Goal: Check status: Check status

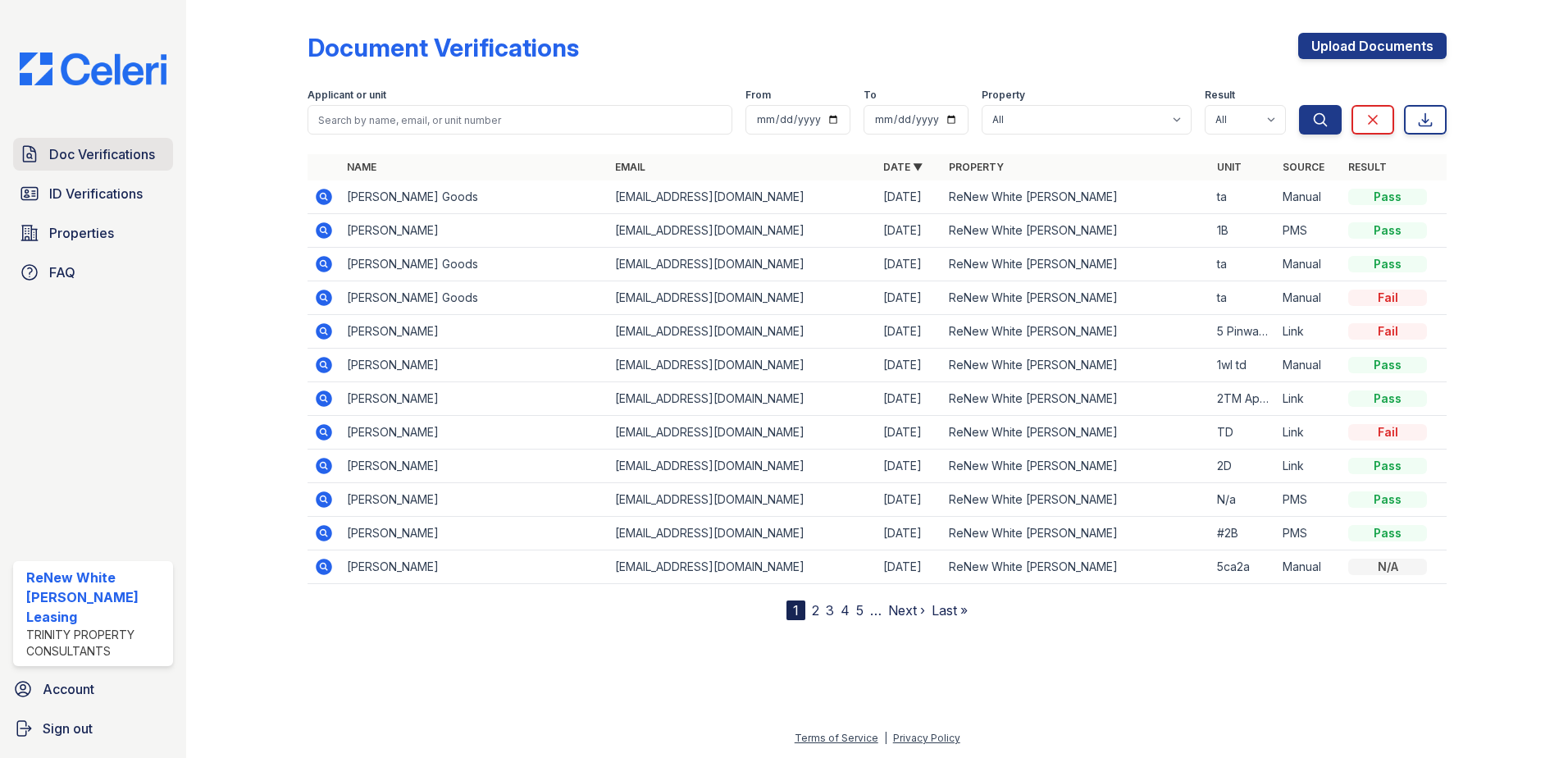
click at [141, 147] on span "Doc Verifications" at bounding box center [102, 154] width 106 height 20
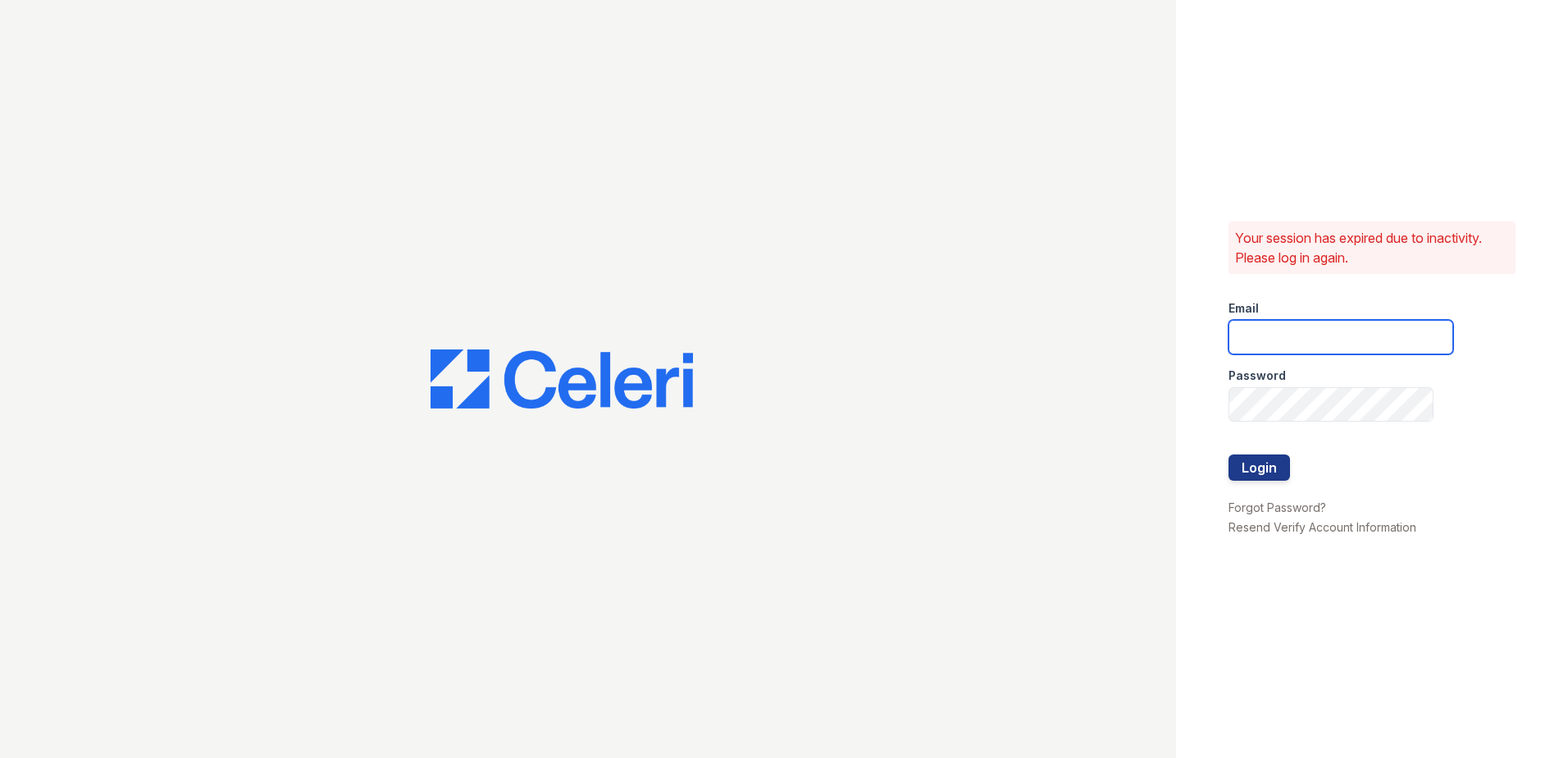
type input "renewwhitemarsh@trinity-pm.com"
click at [1266, 464] on button "Login" at bounding box center [1259, 467] width 62 height 26
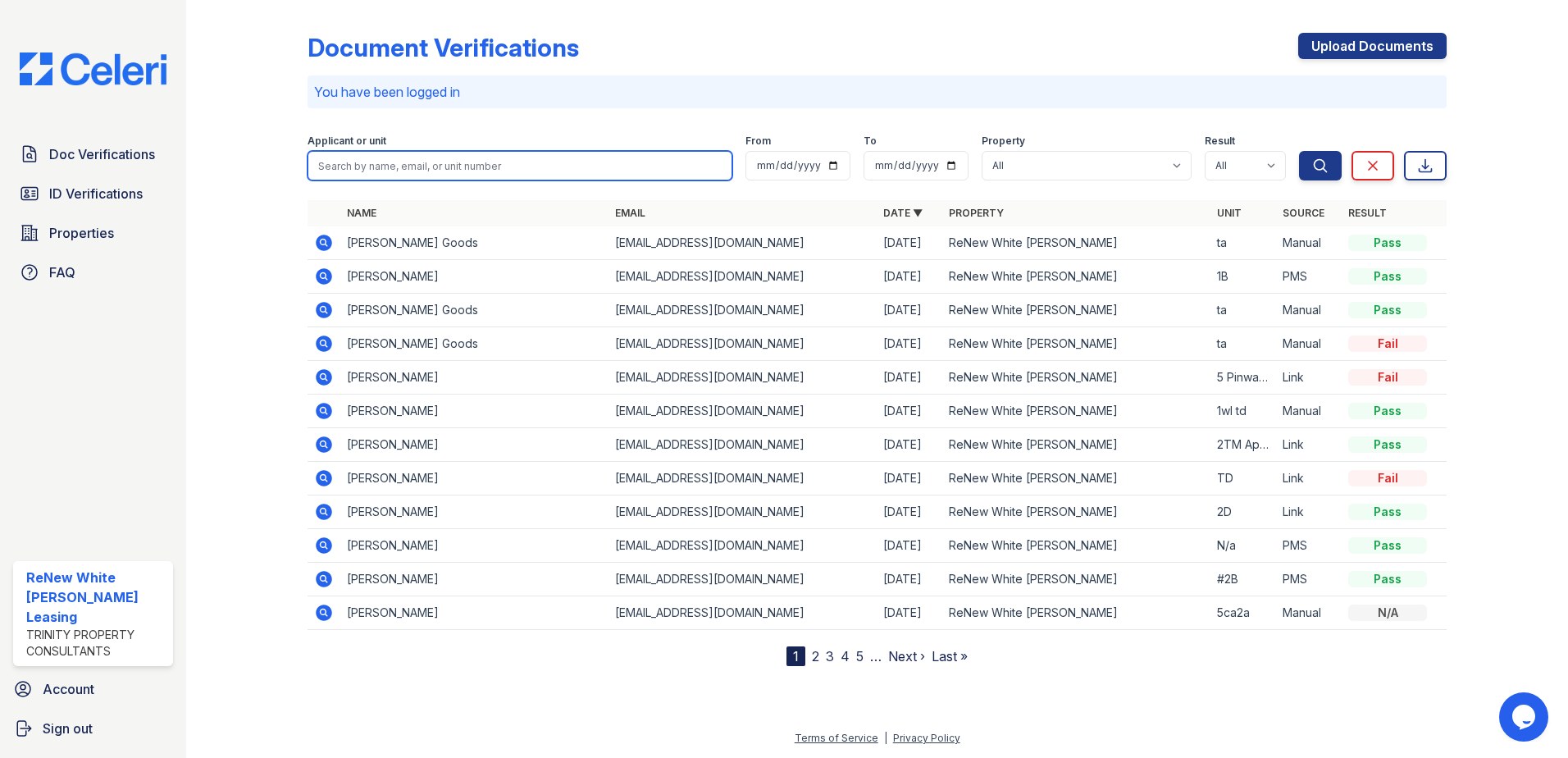
click at [541, 170] on input "search" at bounding box center [520, 166] width 425 height 29
type input "[PERSON_NAME]"
click at [1299, 151] on button "Search" at bounding box center [1320, 166] width 42 height 29
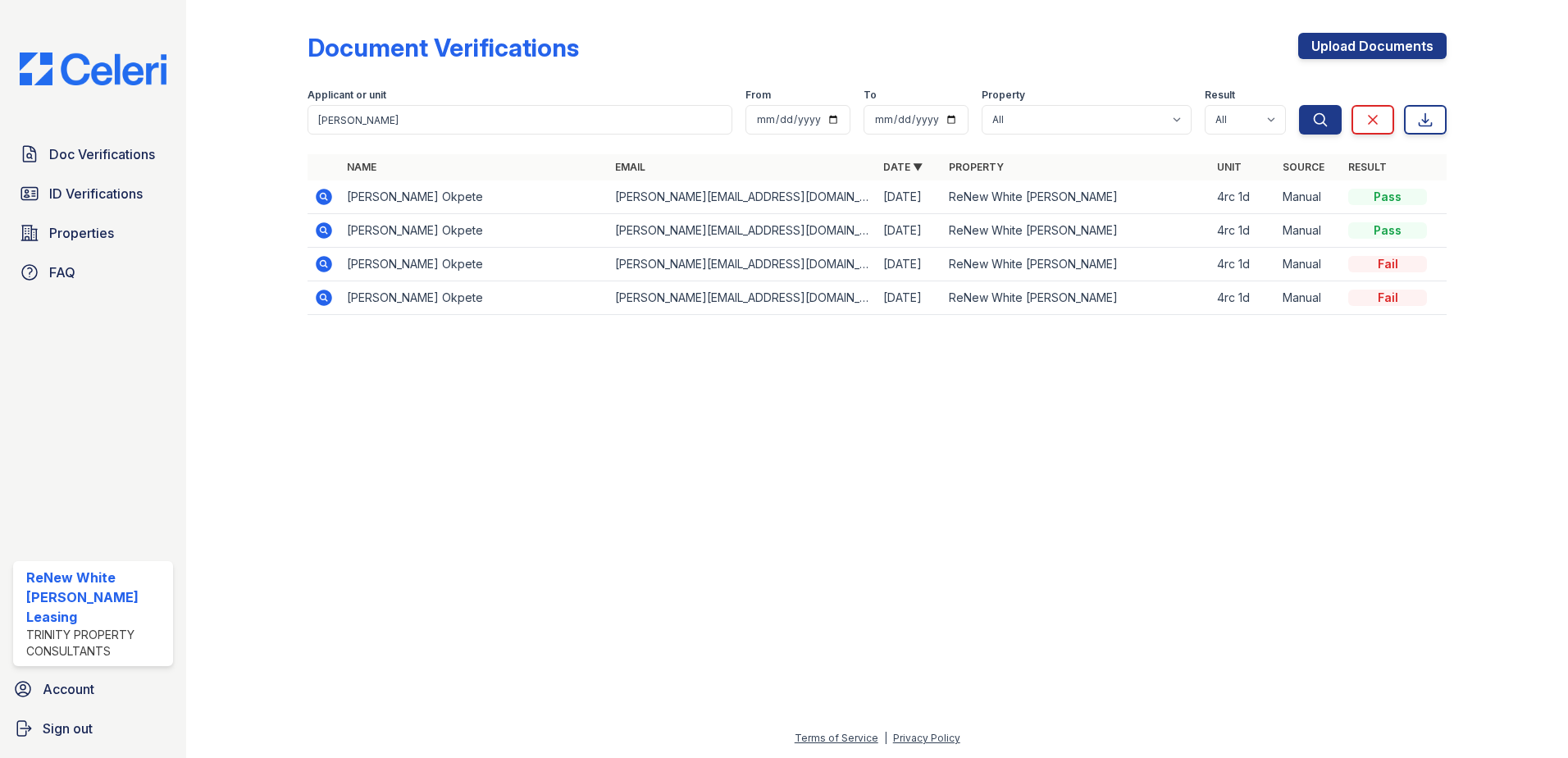
click at [325, 194] on icon at bounding box center [323, 197] width 20 height 20
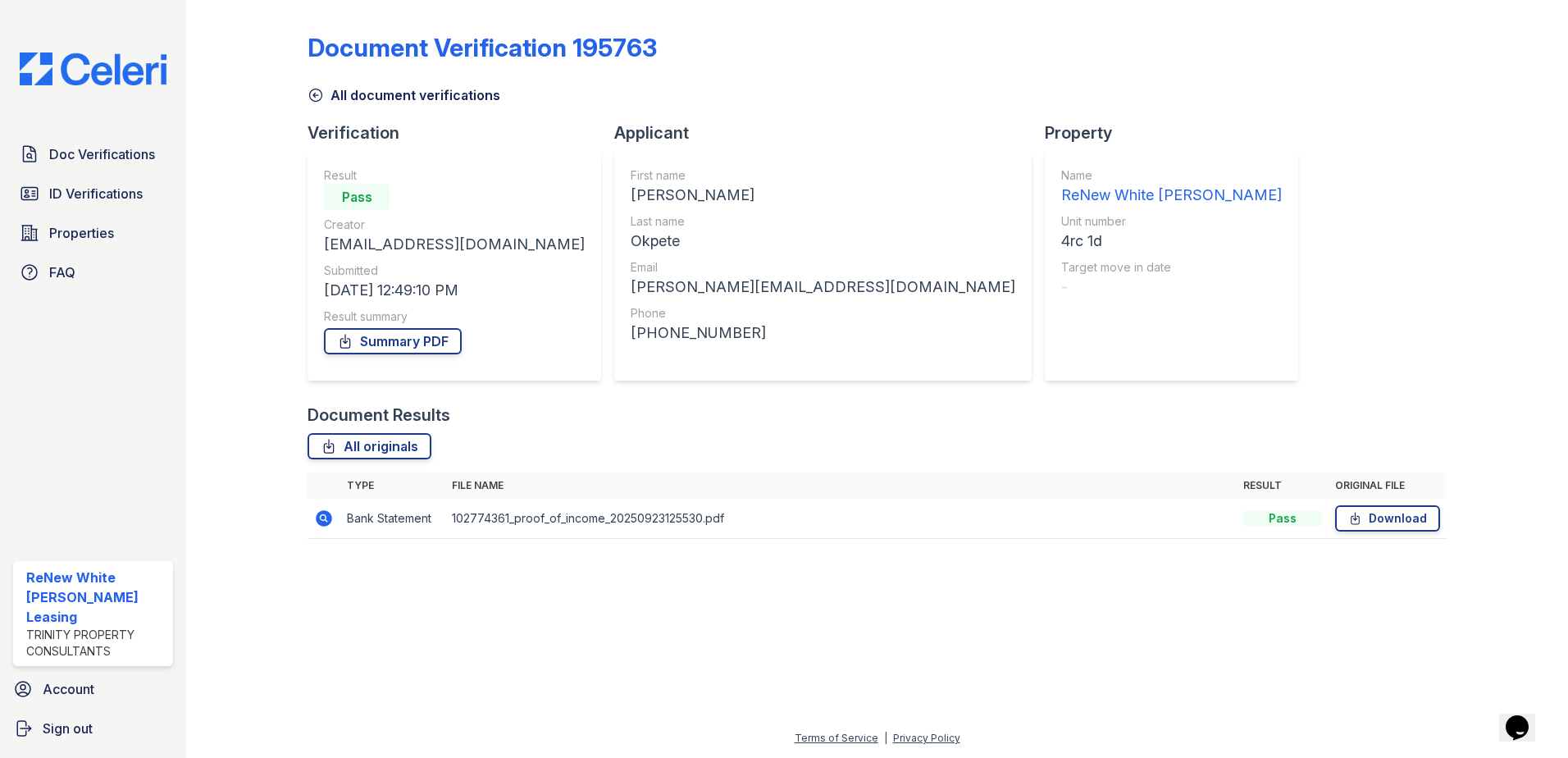
click at [323, 526] on icon at bounding box center [323, 518] width 20 height 20
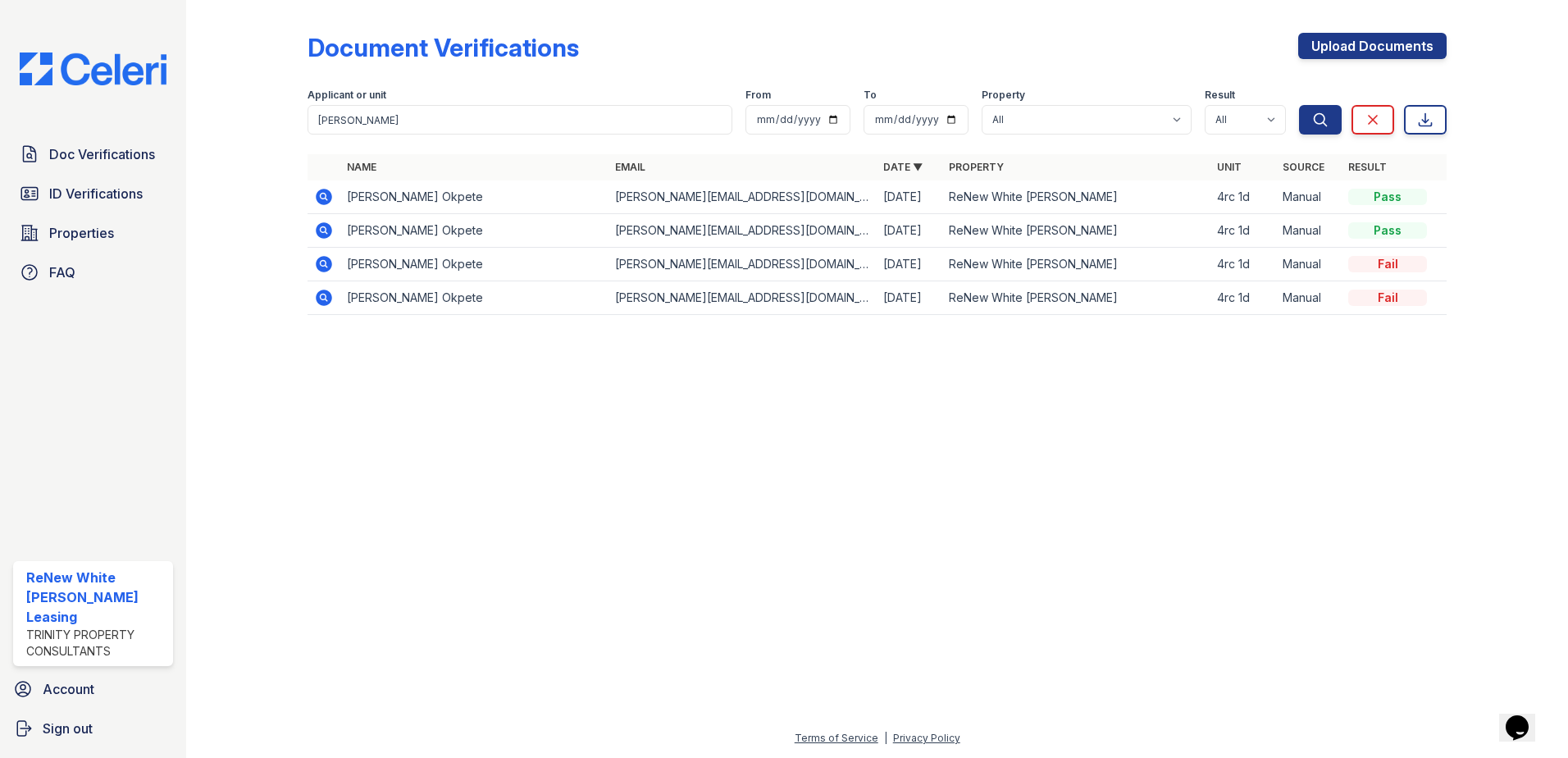
click at [317, 234] on icon at bounding box center [323, 230] width 20 height 20
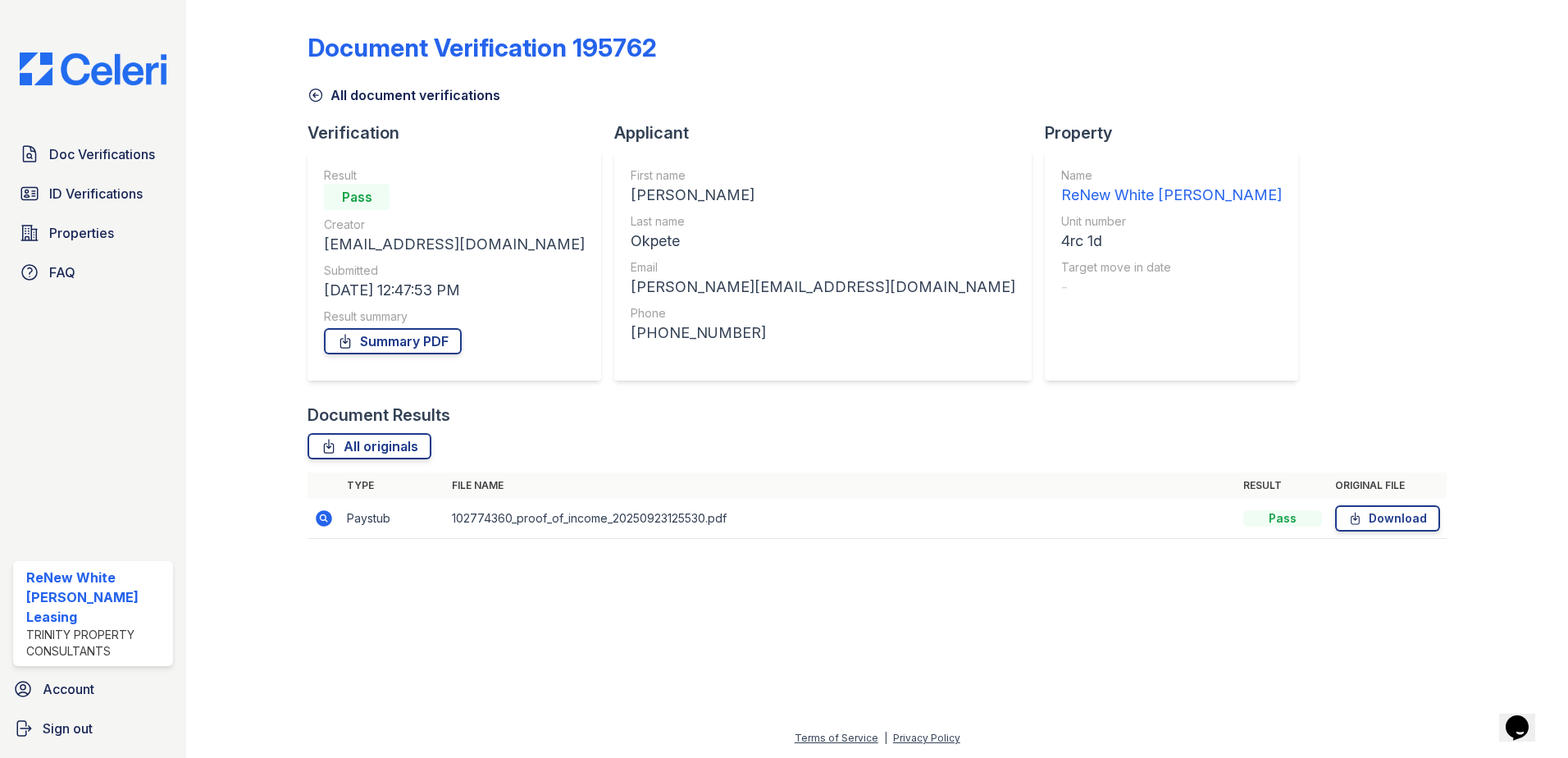
click at [330, 512] on icon at bounding box center [323, 518] width 20 height 20
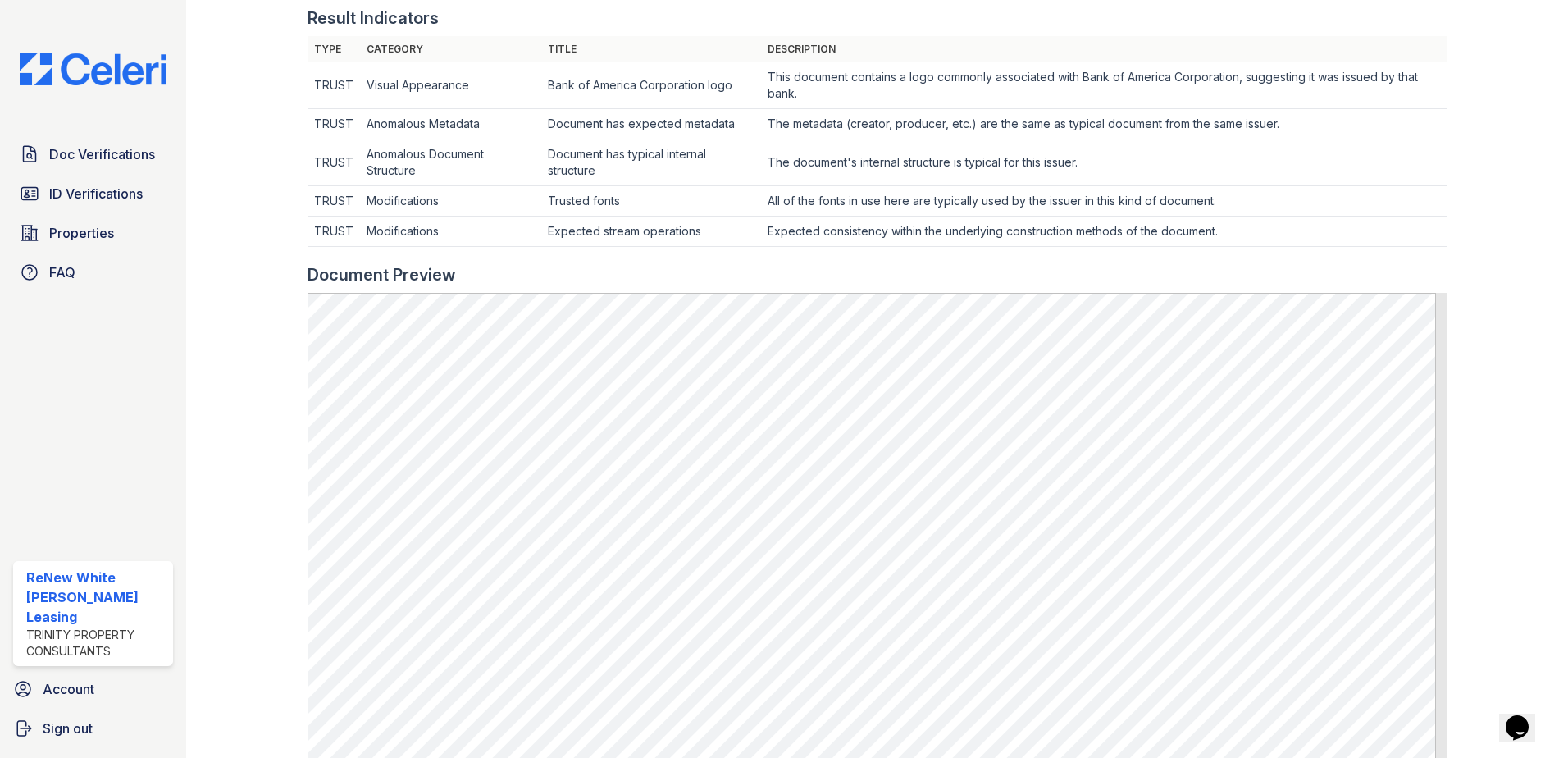
scroll to position [657, 0]
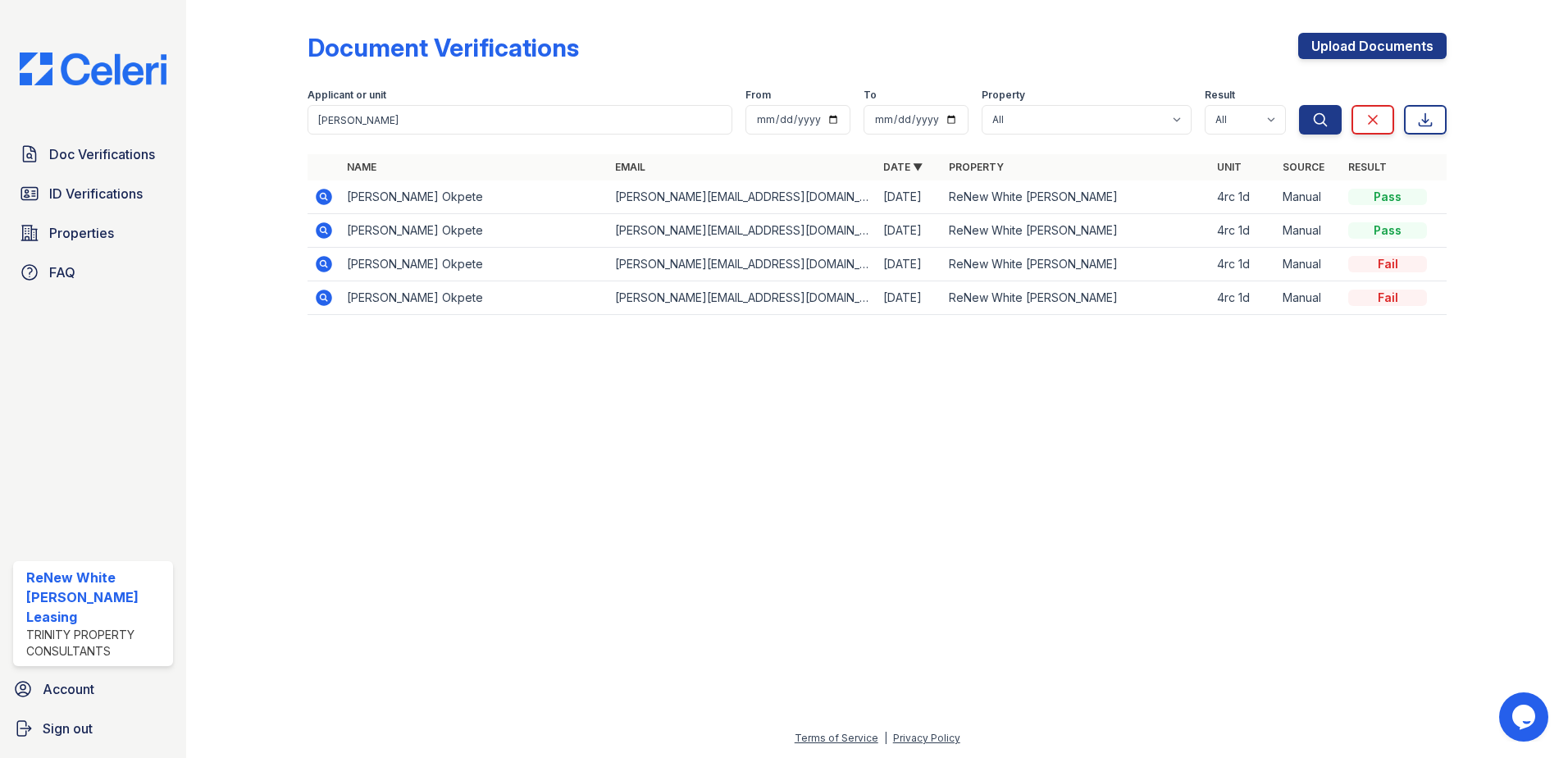
click at [325, 260] on icon at bounding box center [323, 264] width 16 height 16
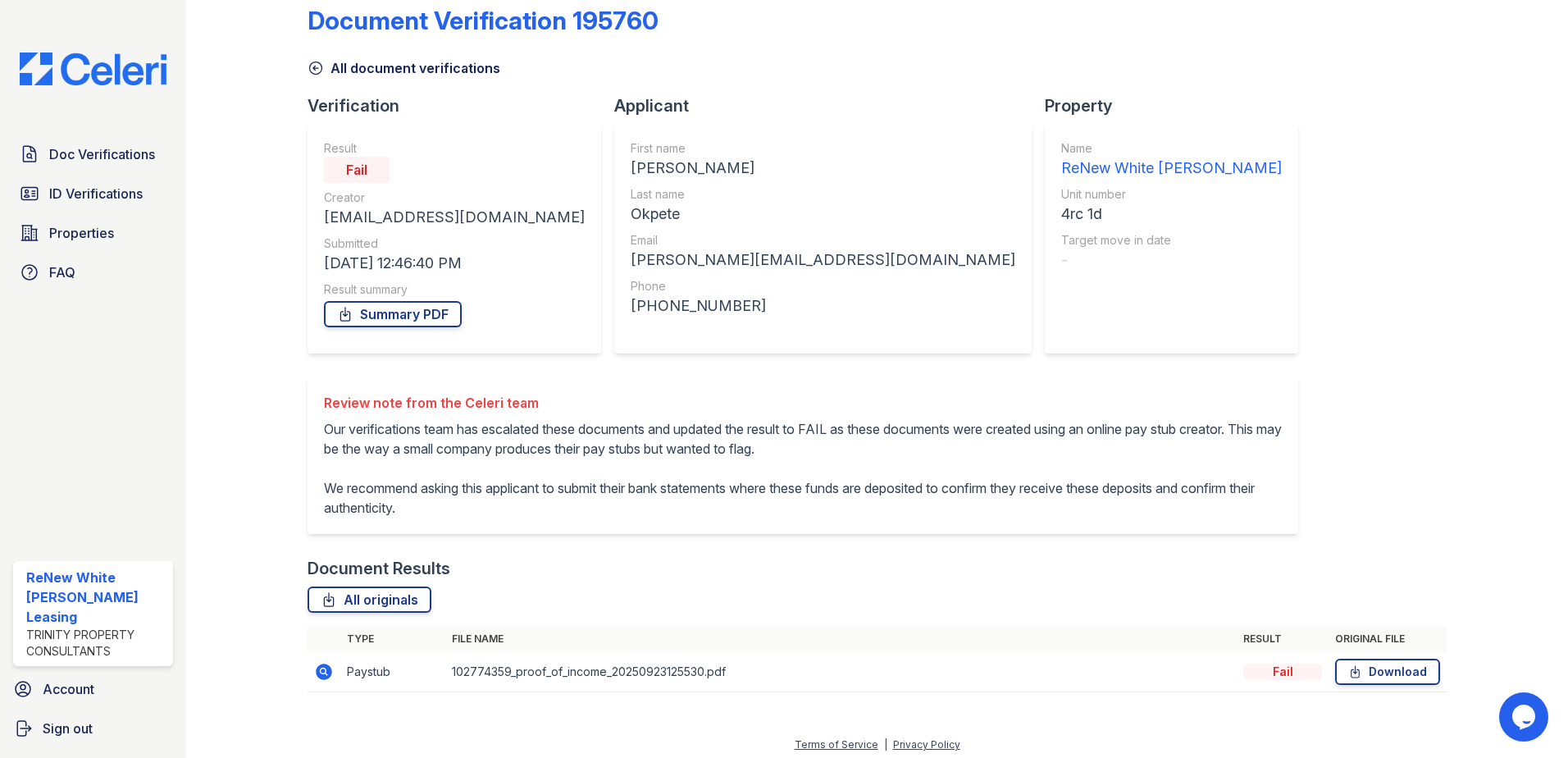
scroll to position [53, 0]
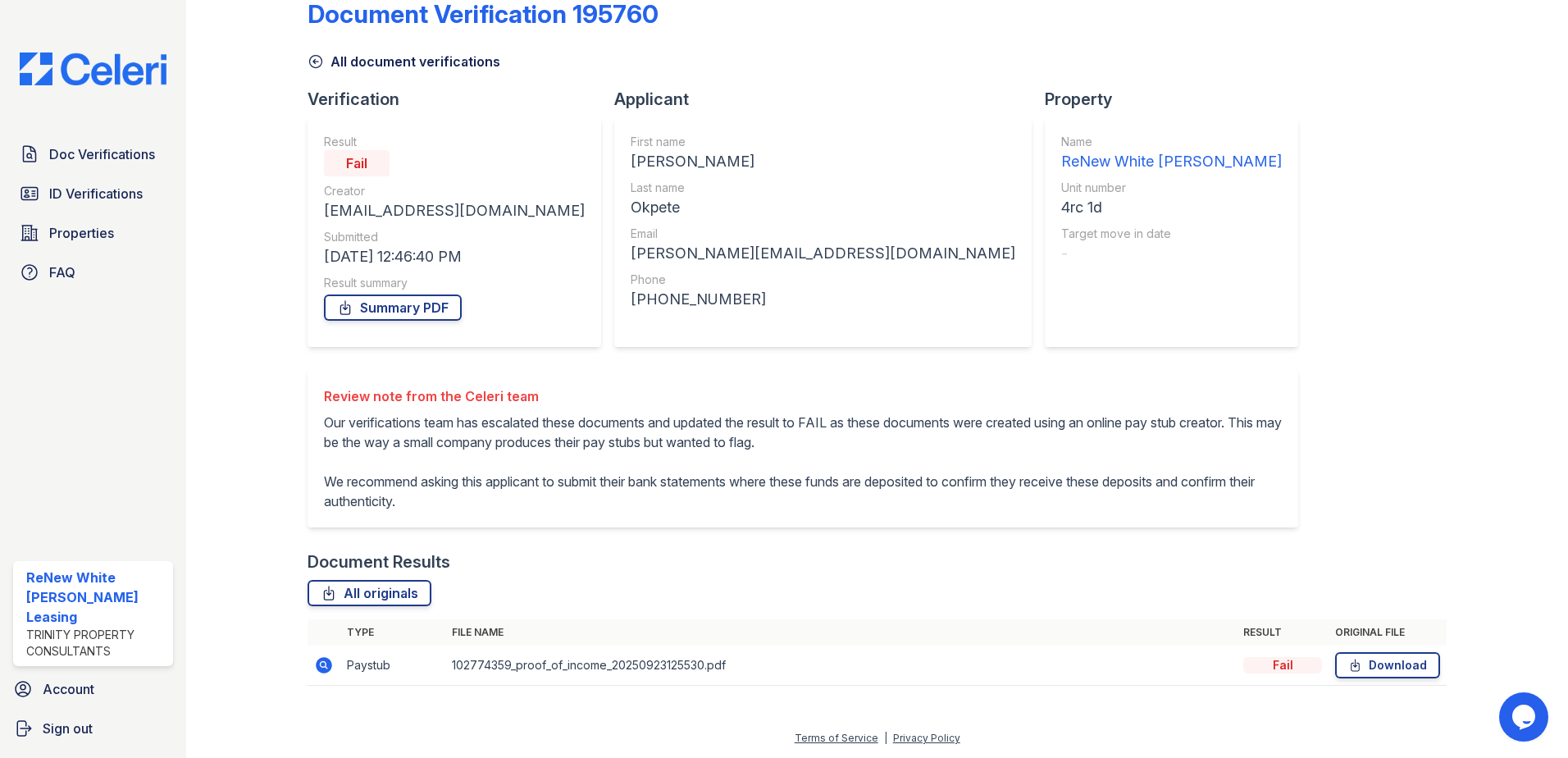
click at [325, 661] on icon at bounding box center [323, 665] width 16 height 16
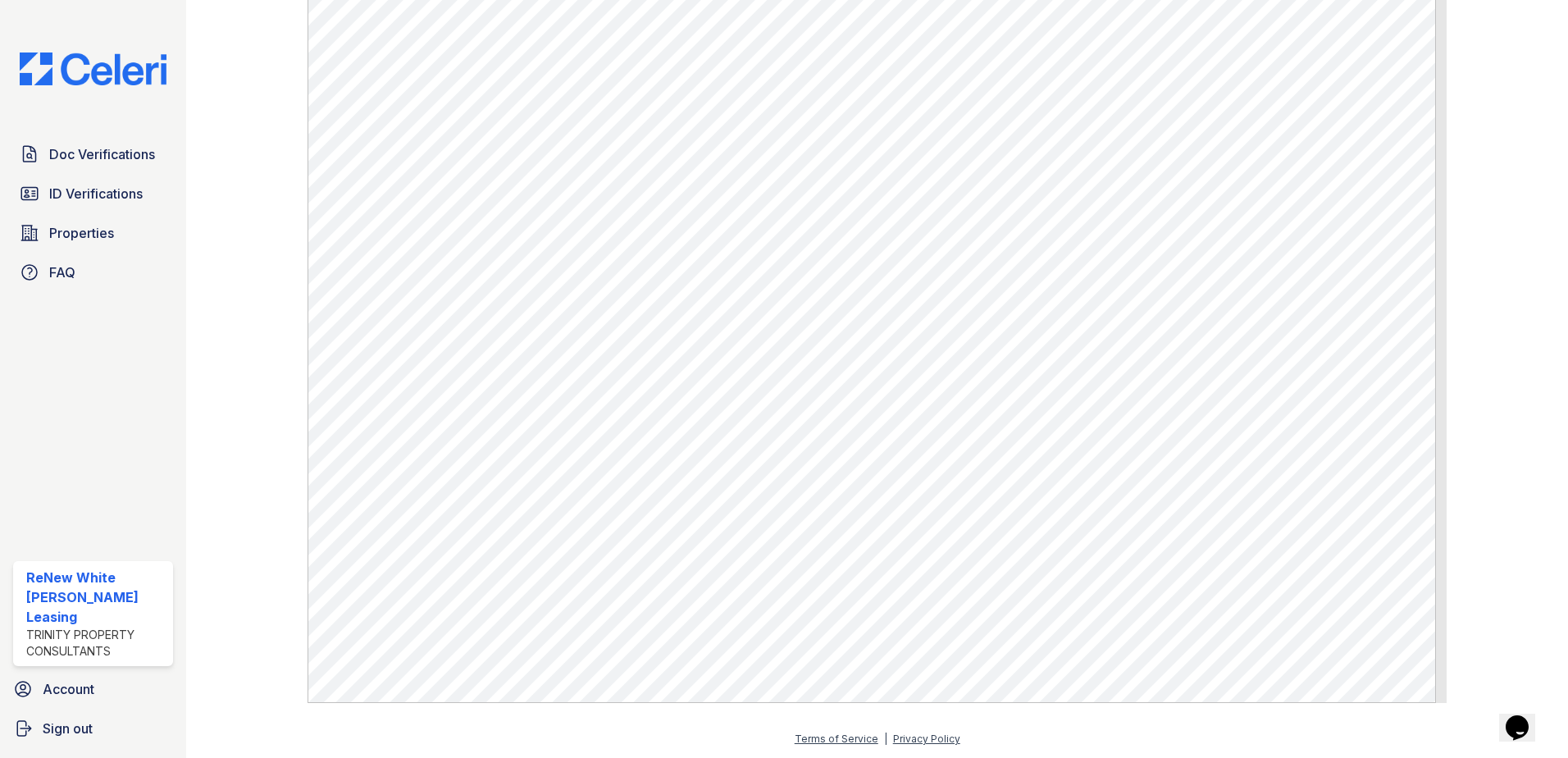
scroll to position [749, 0]
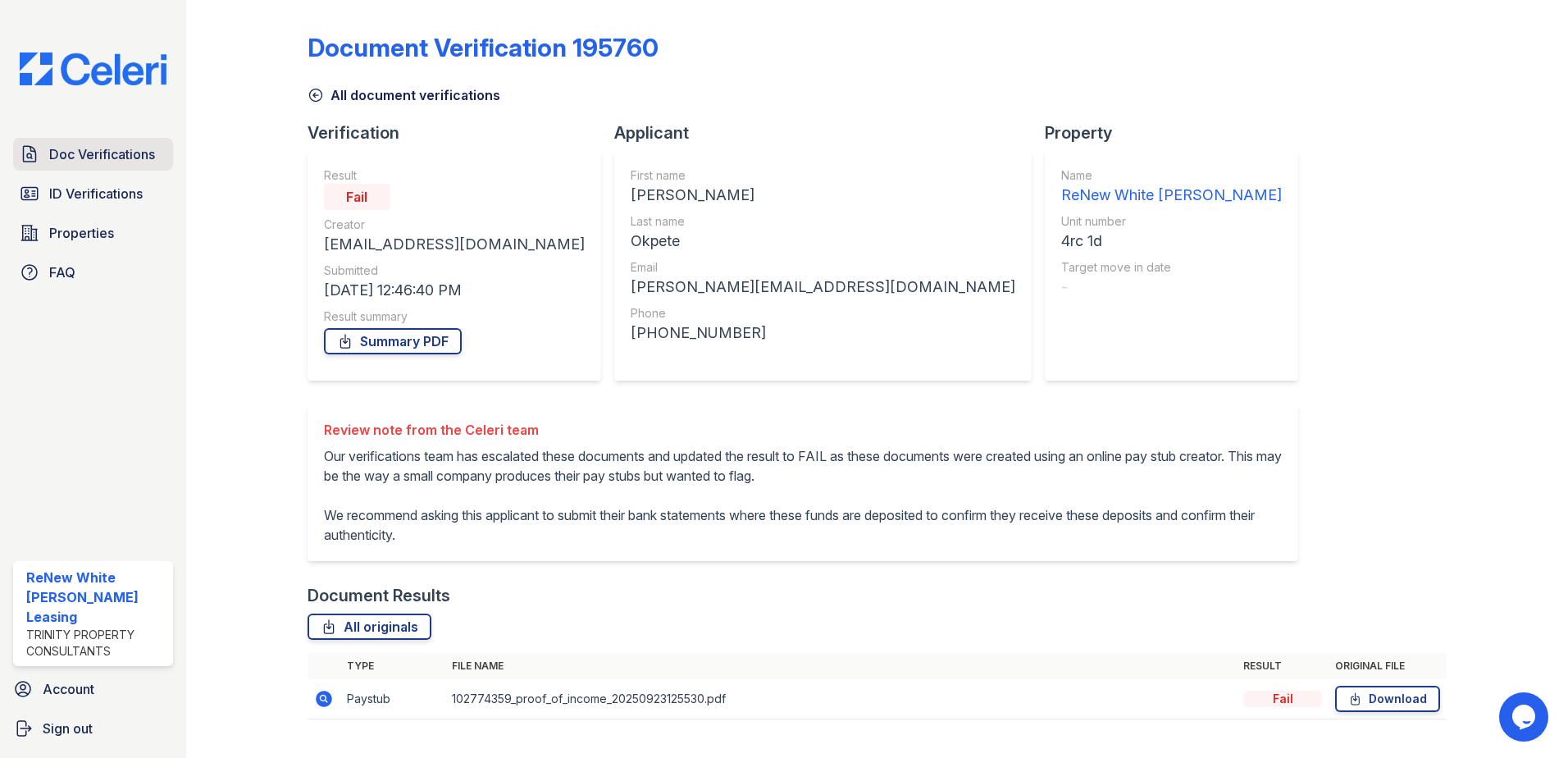
click at [102, 160] on span "Doc Verifications" at bounding box center [102, 154] width 106 height 20
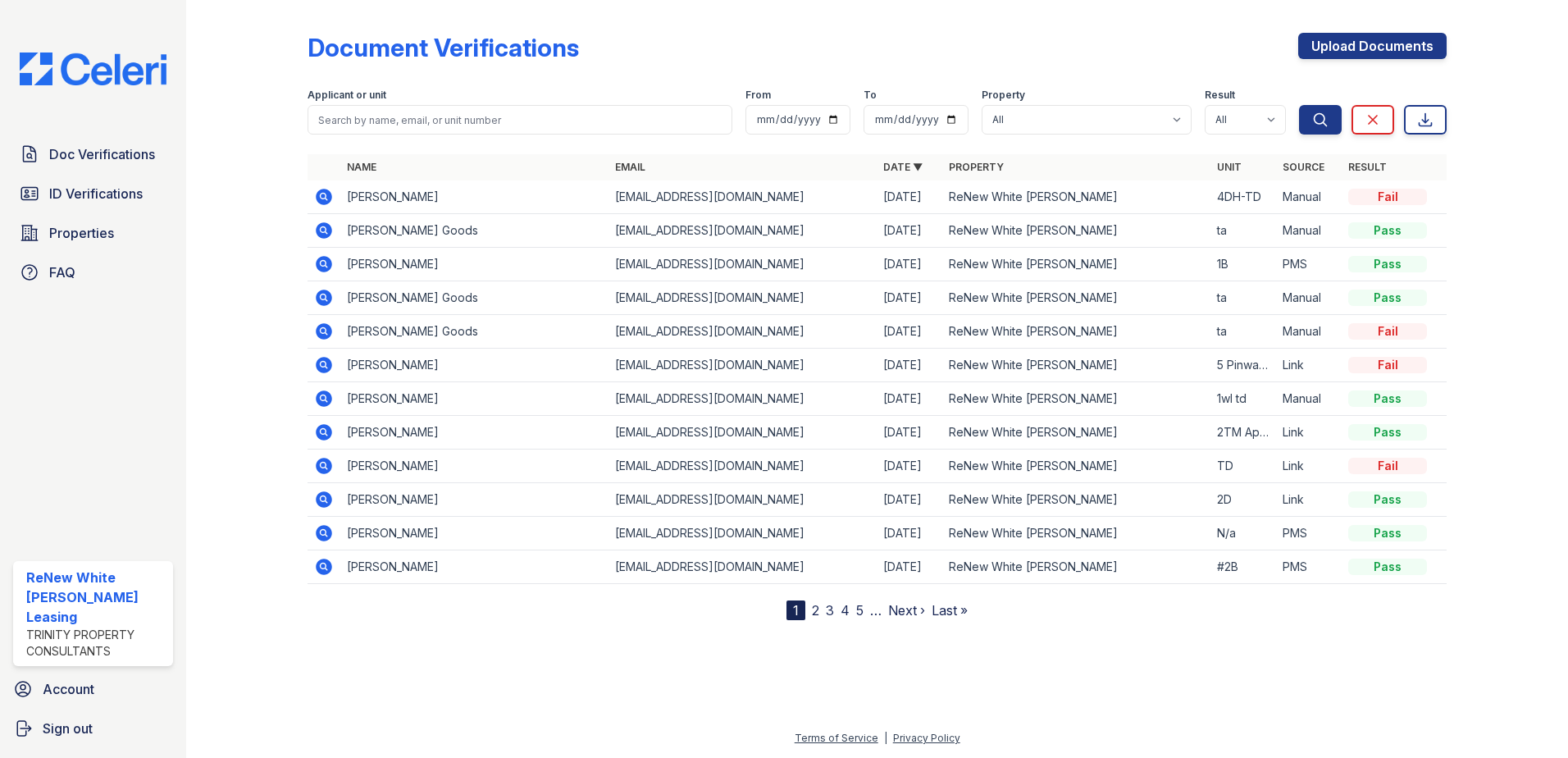
click at [321, 193] on icon at bounding box center [323, 197] width 16 height 16
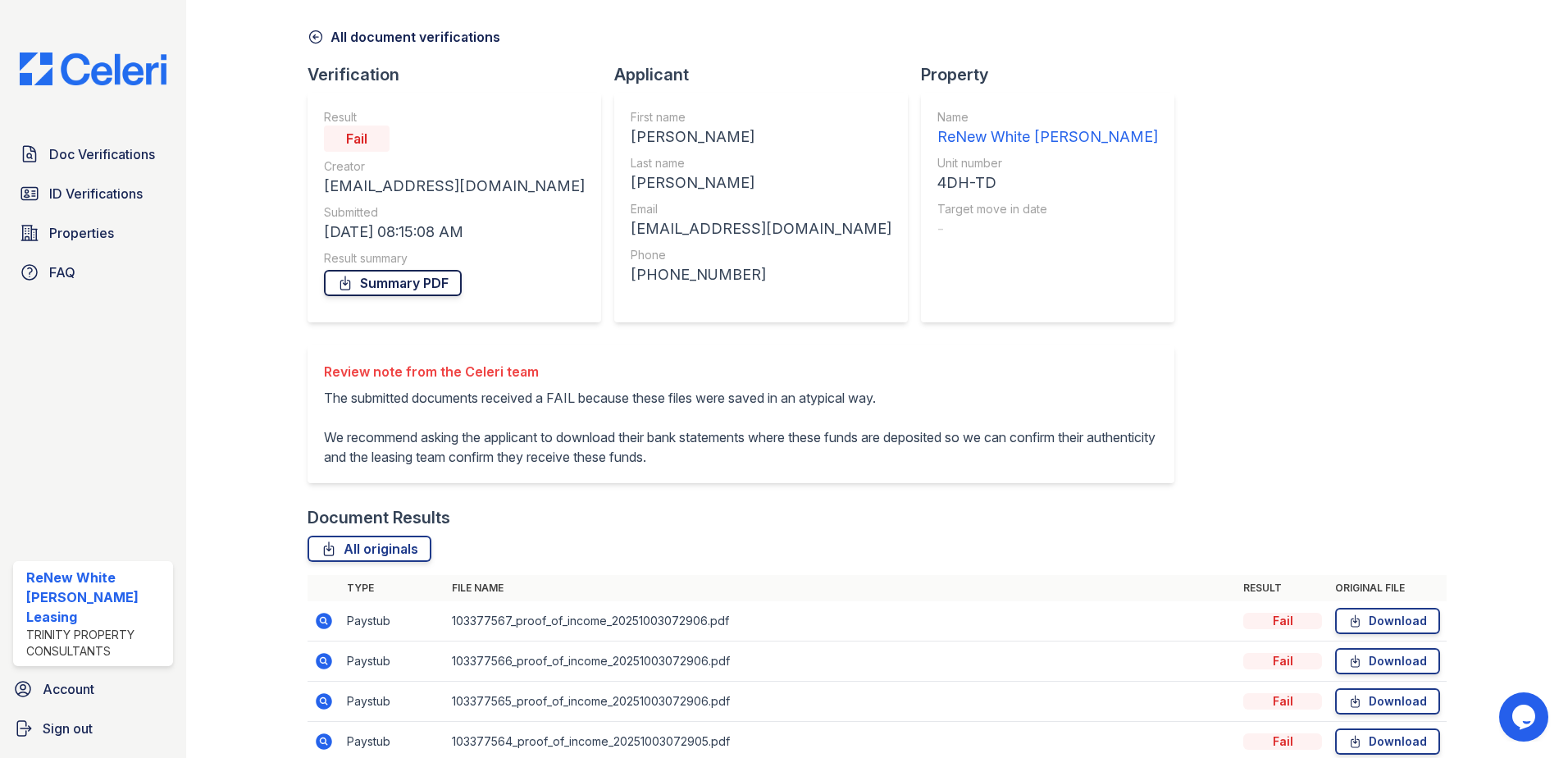
scroll to position [134, 0]
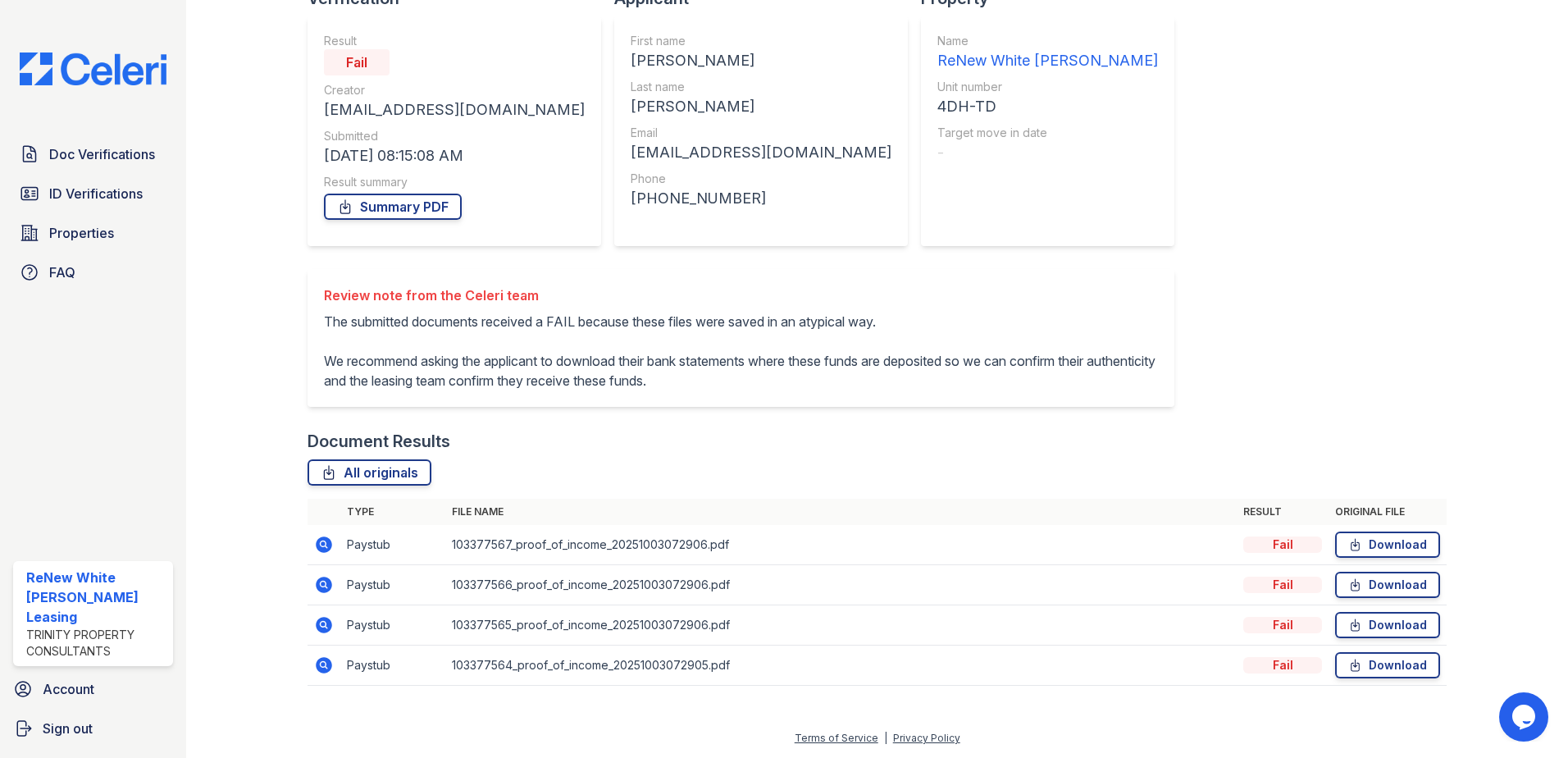
click at [317, 549] on icon at bounding box center [323, 545] width 16 height 16
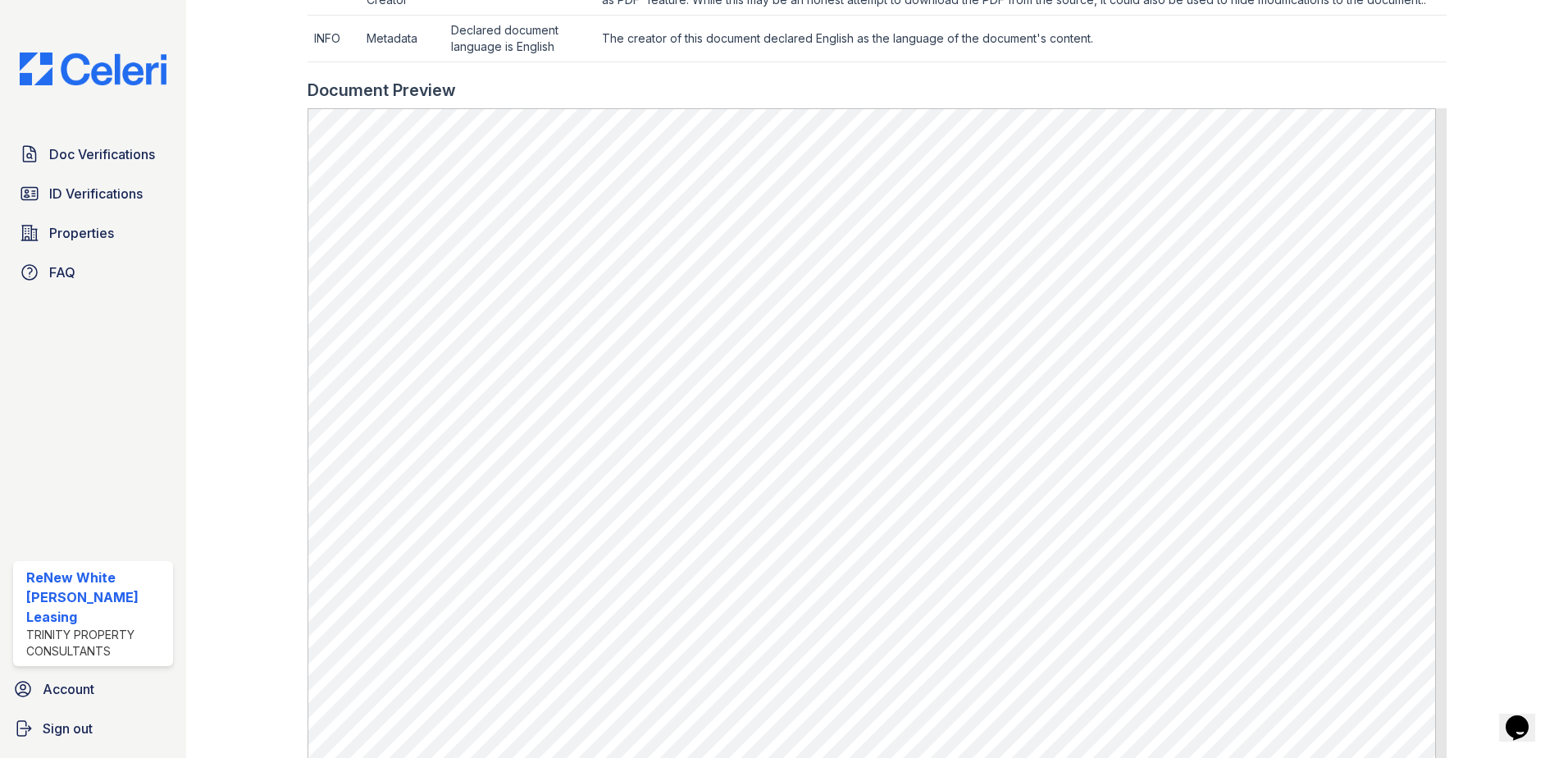
scroll to position [613, 0]
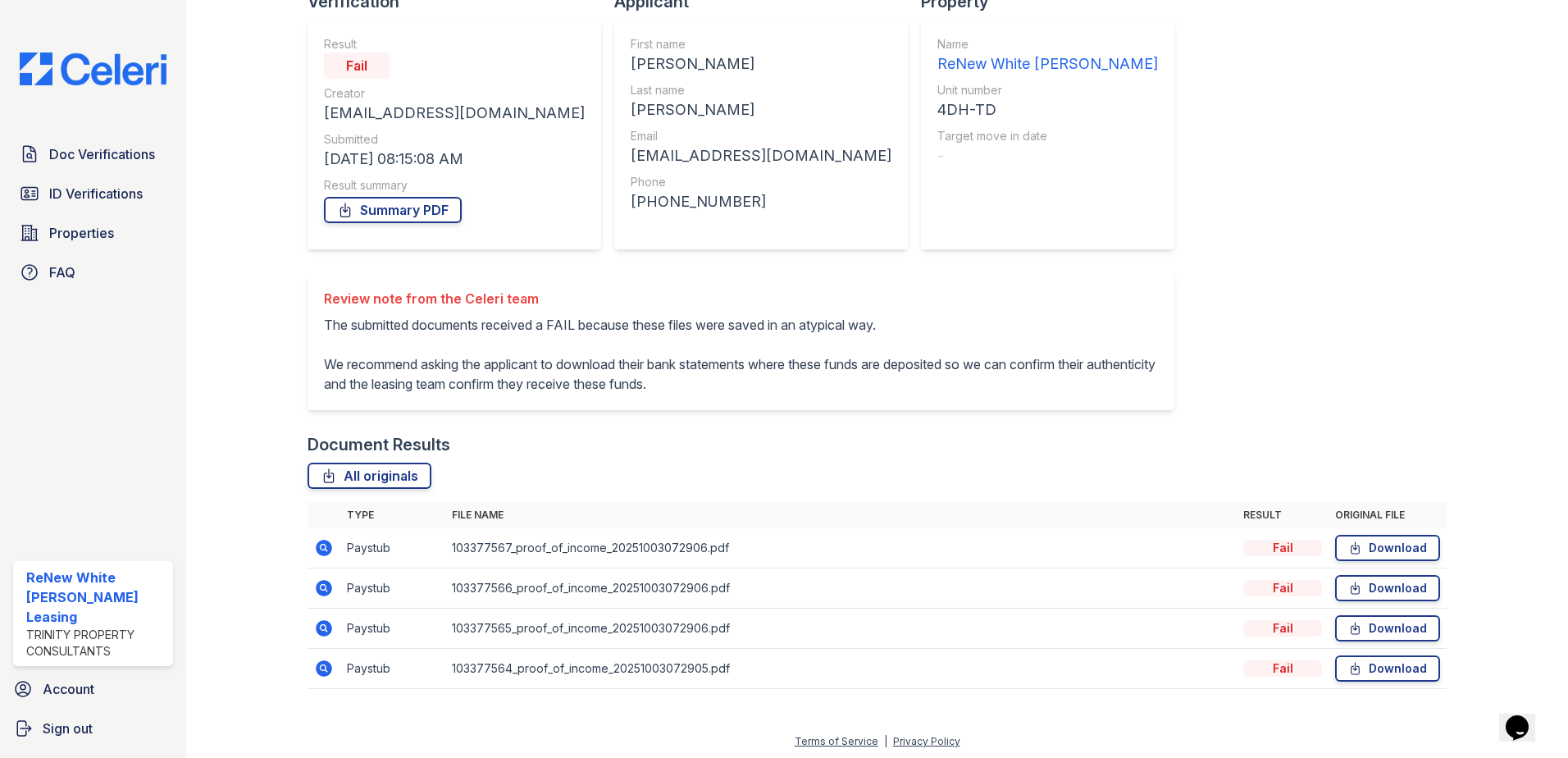
scroll to position [134, 0]
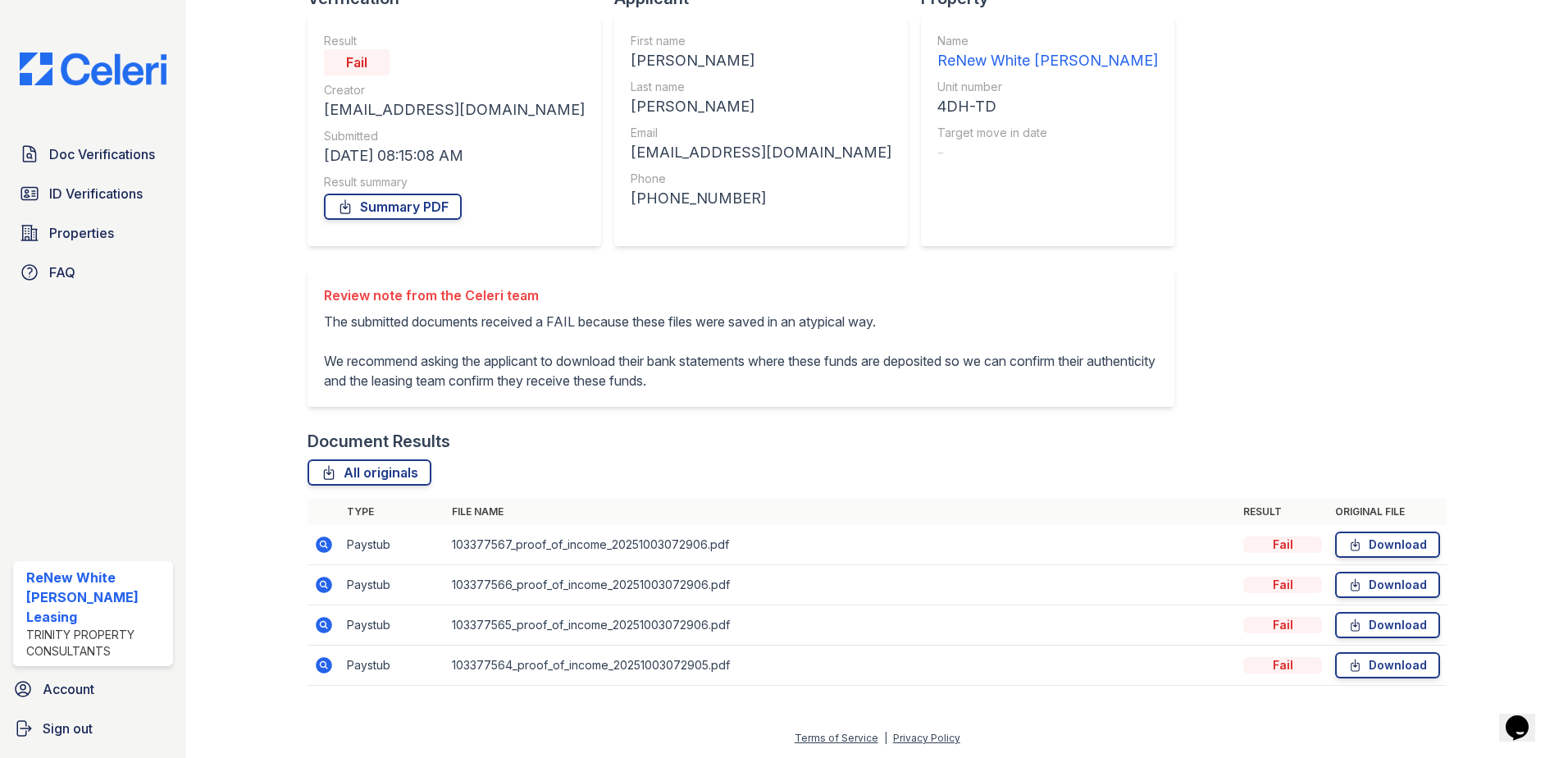
click at [324, 587] on icon at bounding box center [323, 585] width 16 height 16
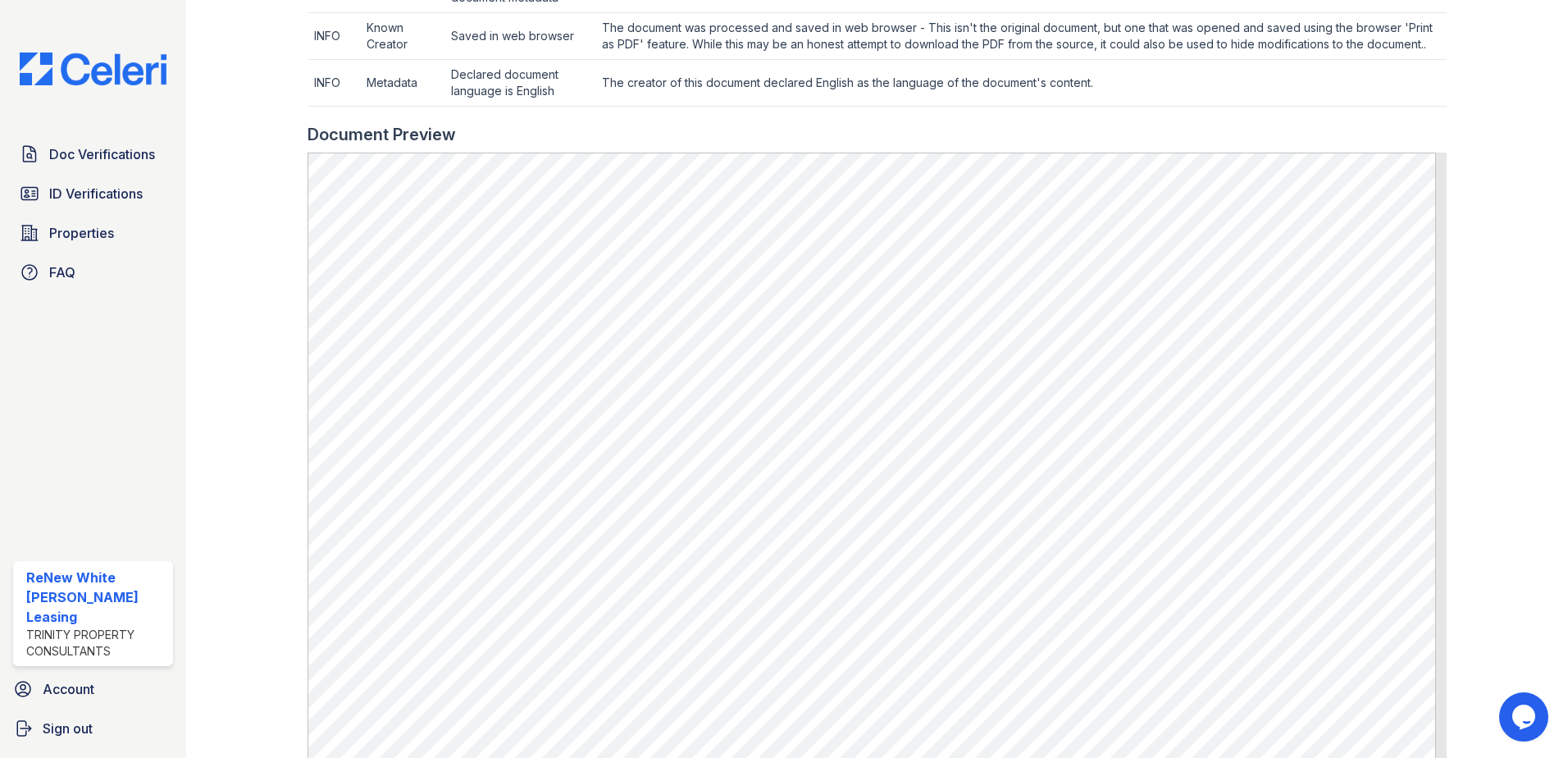
scroll to position [657, 0]
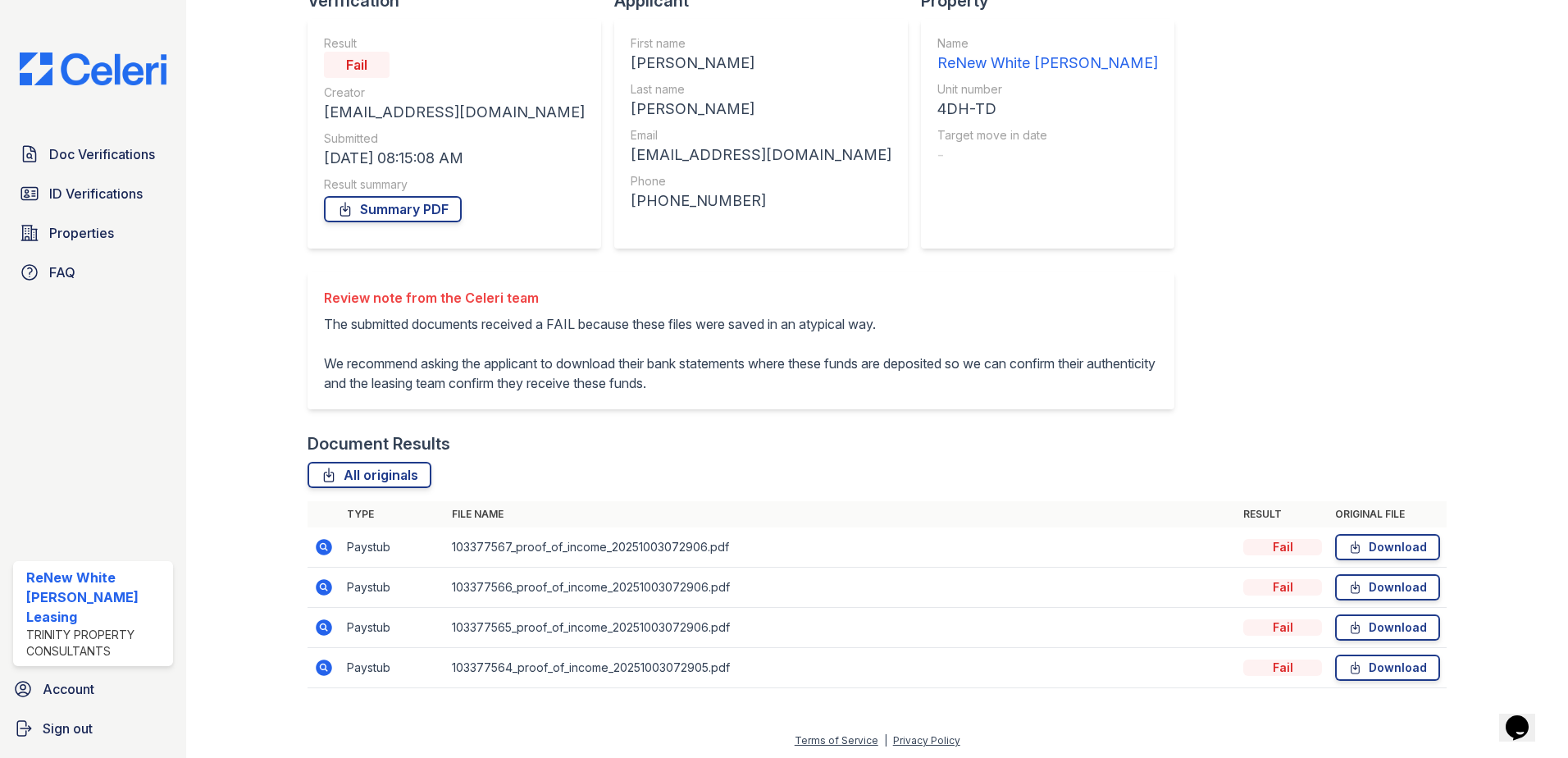
scroll to position [134, 0]
click at [327, 623] on icon at bounding box center [323, 624] width 16 height 16
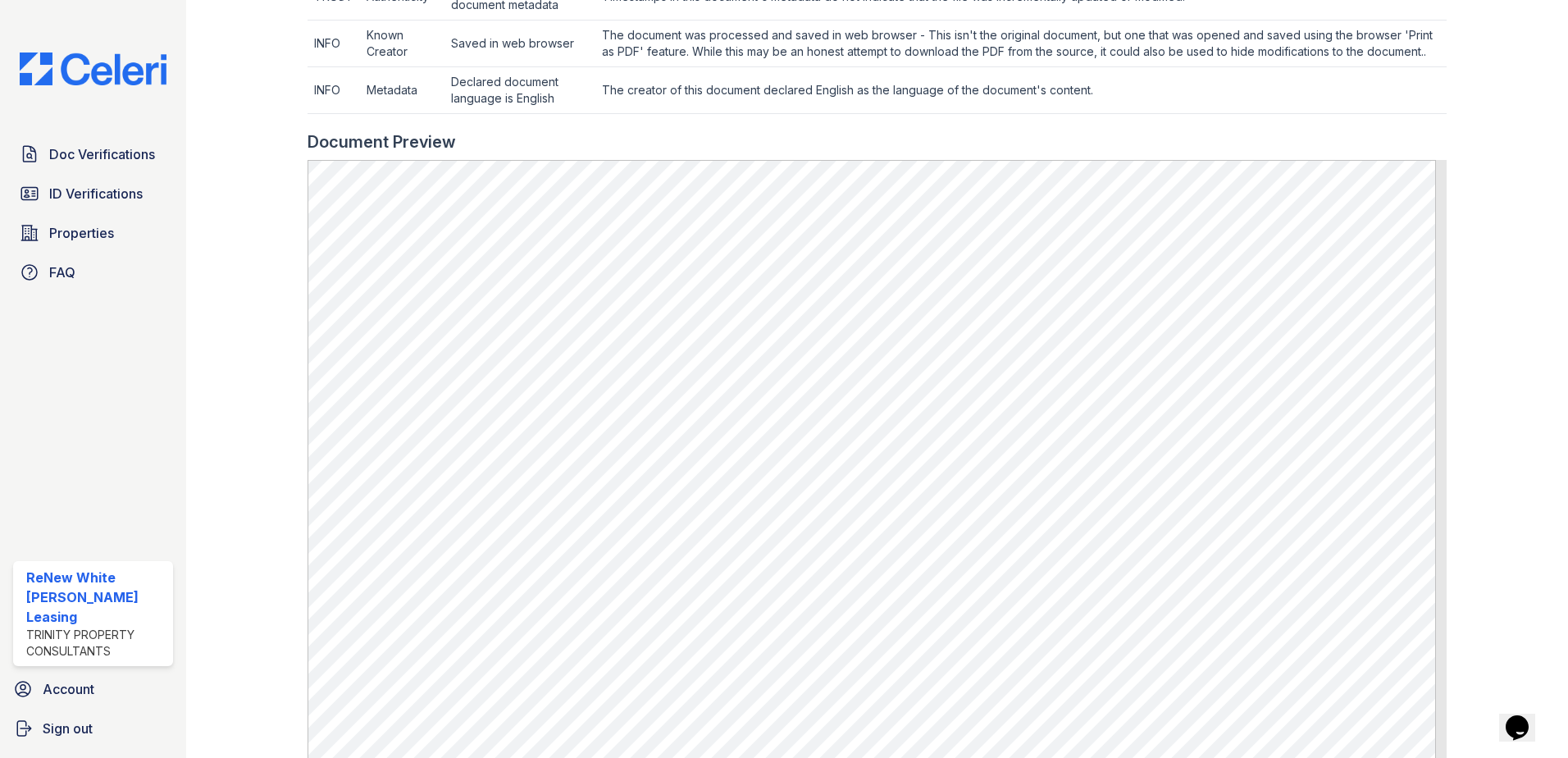
scroll to position [657, 0]
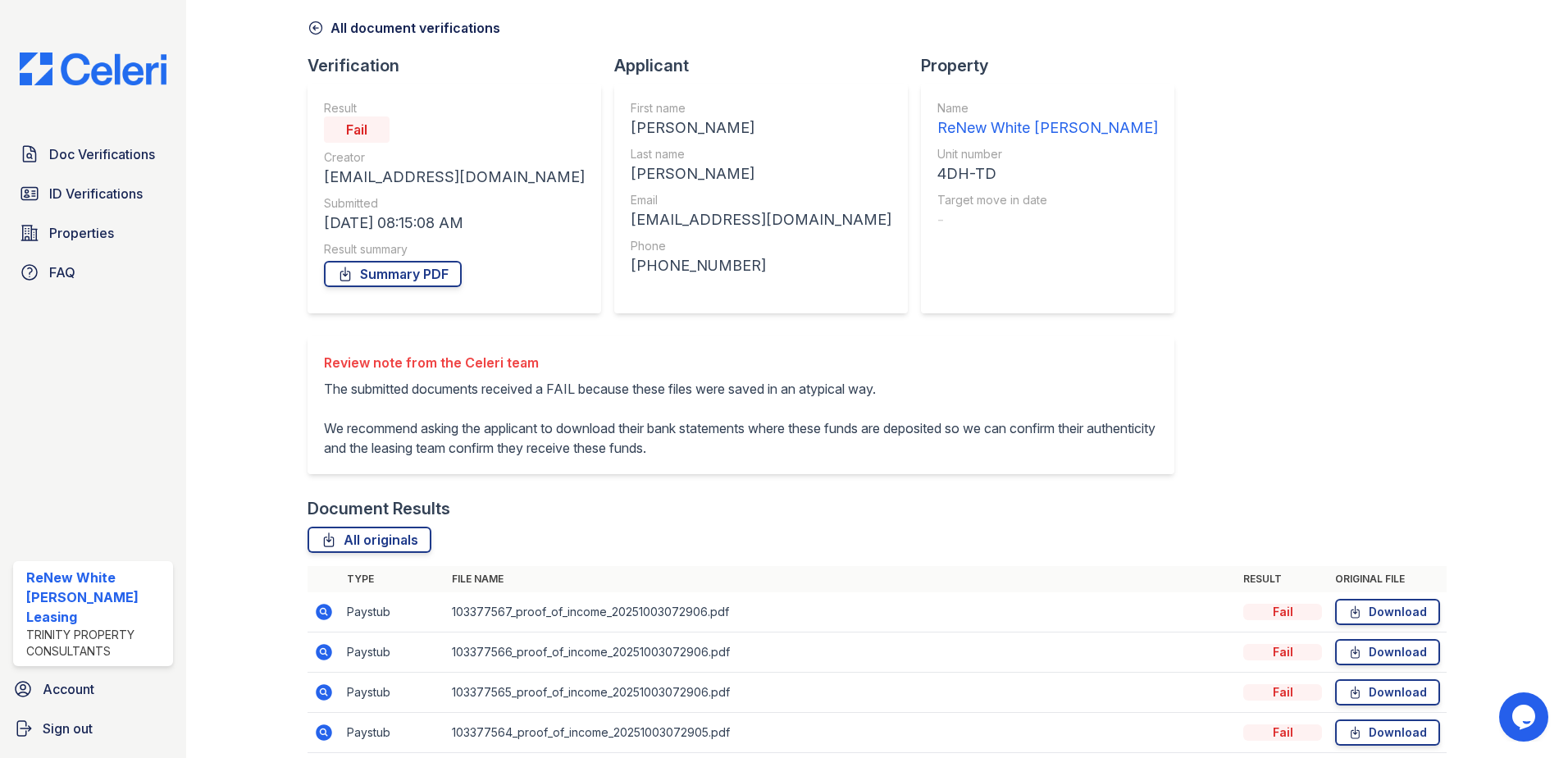
scroll to position [134, 0]
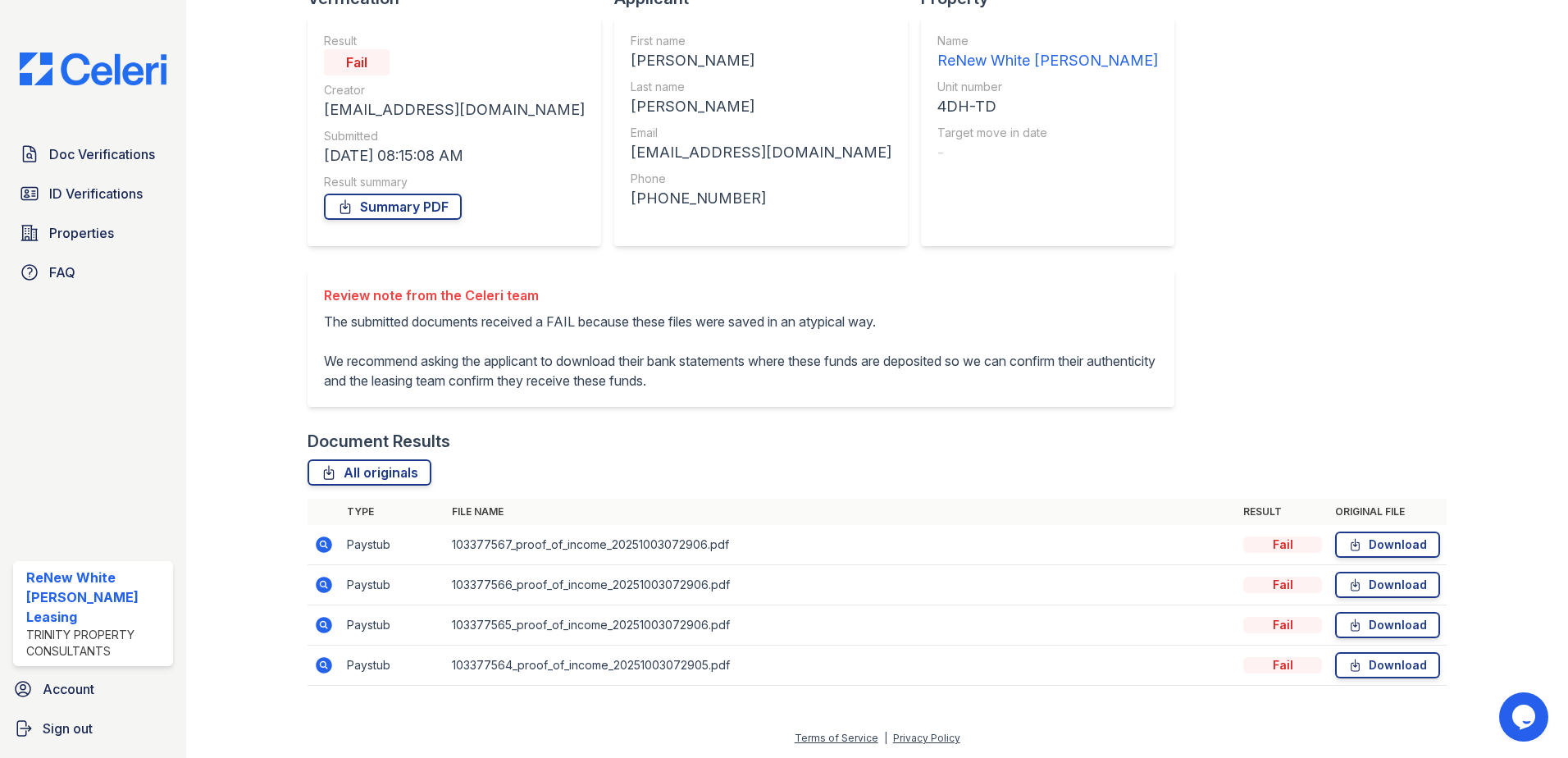
click at [323, 663] on icon at bounding box center [323, 663] width 4 height 4
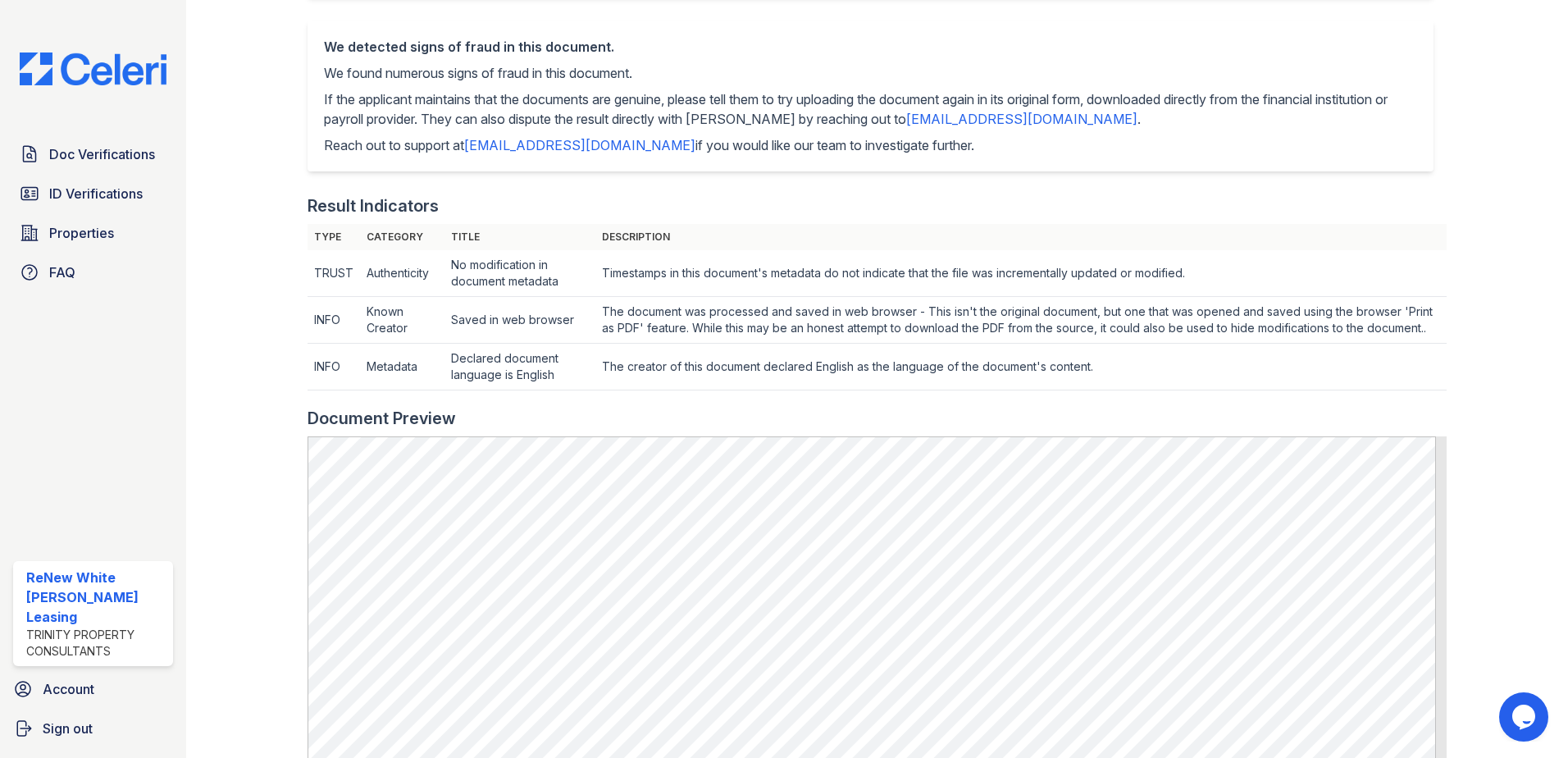
scroll to position [121, 0]
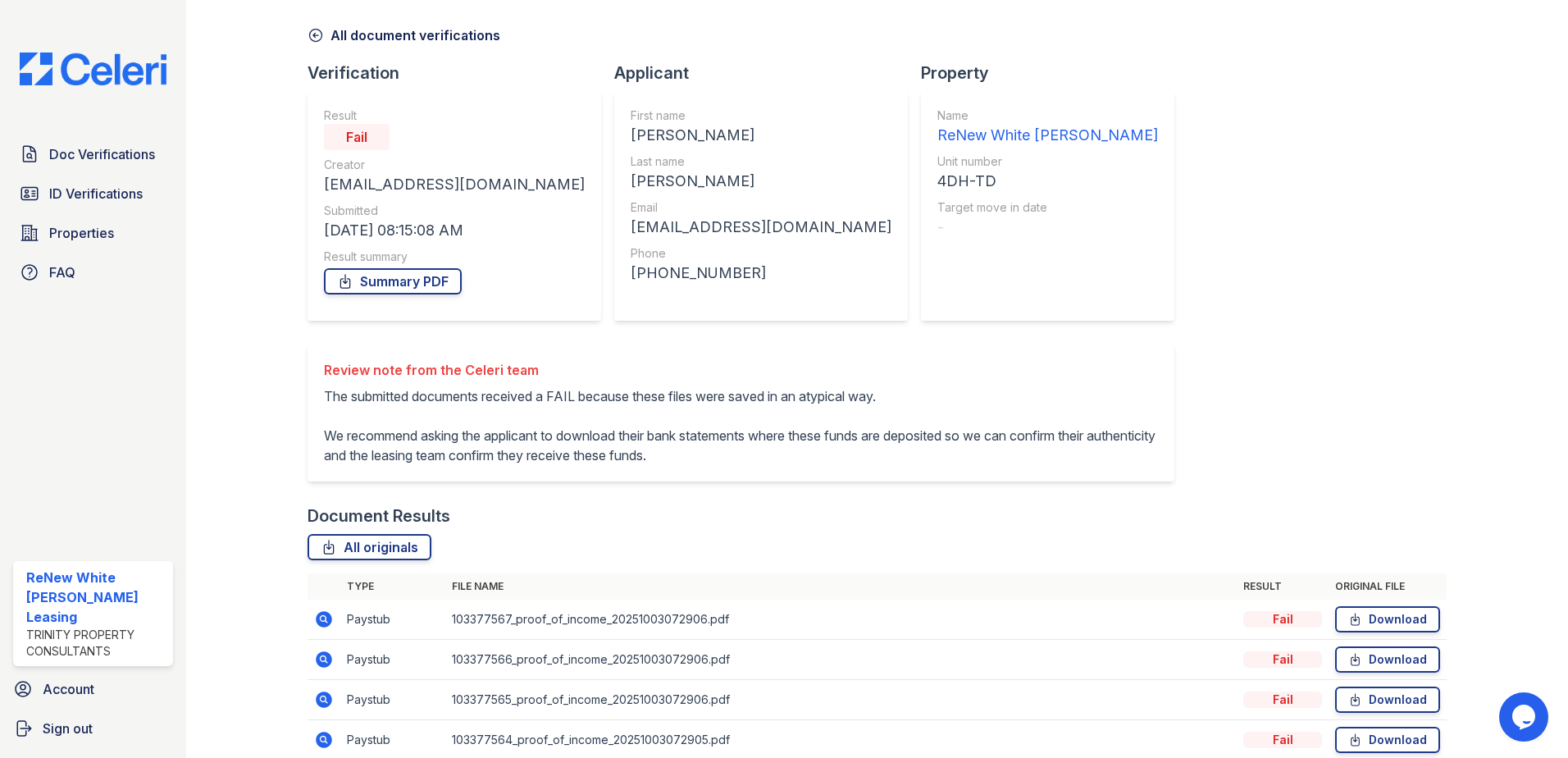
scroll to position [134, 0]
